Goal: Task Accomplishment & Management: Use online tool/utility

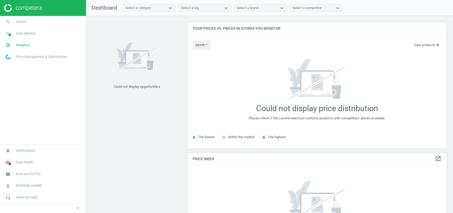
scroll to position [137, 265]
click at [27, 44] on span "Analytics" at bounding box center [23, 45] width 14 height 5
click at [11, 63] on span "Products" at bounding box center [12, 64] width 12 height 4
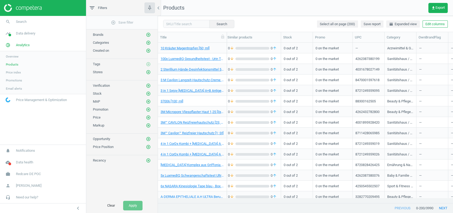
scroll to position [0, 177]
click at [15, 71] on span "Price index" at bounding box center [13, 72] width 15 height 4
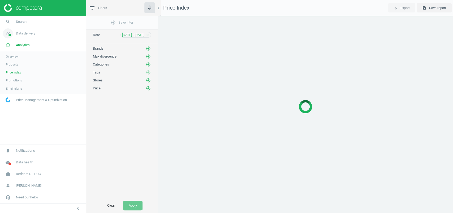
click at [30, 38] on link "timeline Data delivery" at bounding box center [43, 34] width 86 height 12
click at [14, 59] on span "Matches" at bounding box center [12, 61] width 12 height 4
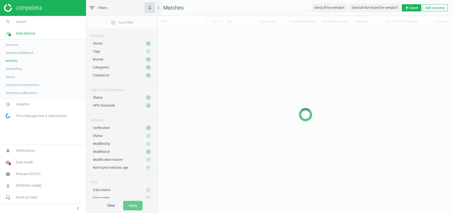
scroll to position [166, 290]
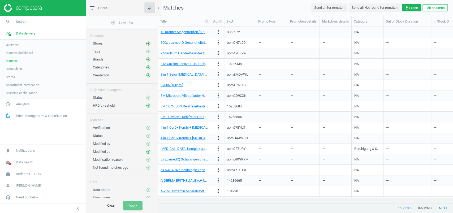
click at [147, 41] on icon "add_circle_outline" at bounding box center [148, 43] width 5 height 5
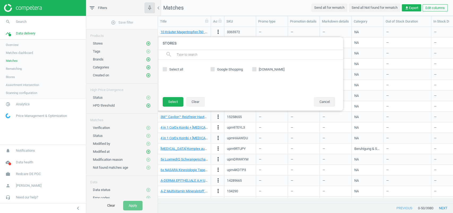
click at [238, 68] on span "Google Shopping" at bounding box center [230, 69] width 28 height 5
click at [214, 68] on input "Google Shopping" at bounding box center [212, 68] width 3 height 3
checkbox input "true"
click at [175, 98] on button "Select" at bounding box center [173, 102] width 21 height 10
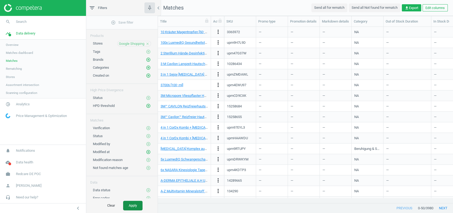
click at [136, 205] on button "Apply" at bounding box center [132, 206] width 19 height 10
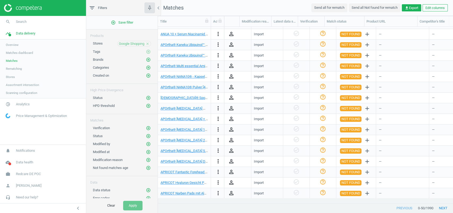
scroll to position [0, 518]
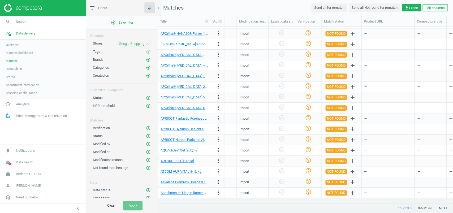
click at [441, 207] on button "next" at bounding box center [443, 209] width 20 height 10
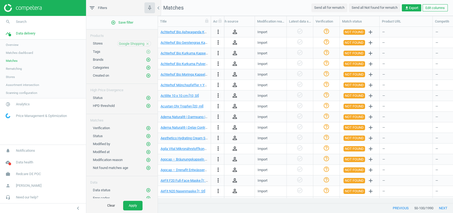
scroll to position [0, 500]
click at [438, 211] on button "next" at bounding box center [443, 209] width 20 height 10
click at [441, 209] on button "next" at bounding box center [443, 209] width 20 height 10
click at [444, 207] on button "next" at bounding box center [443, 209] width 20 height 10
